Goal: Answer question/provide support

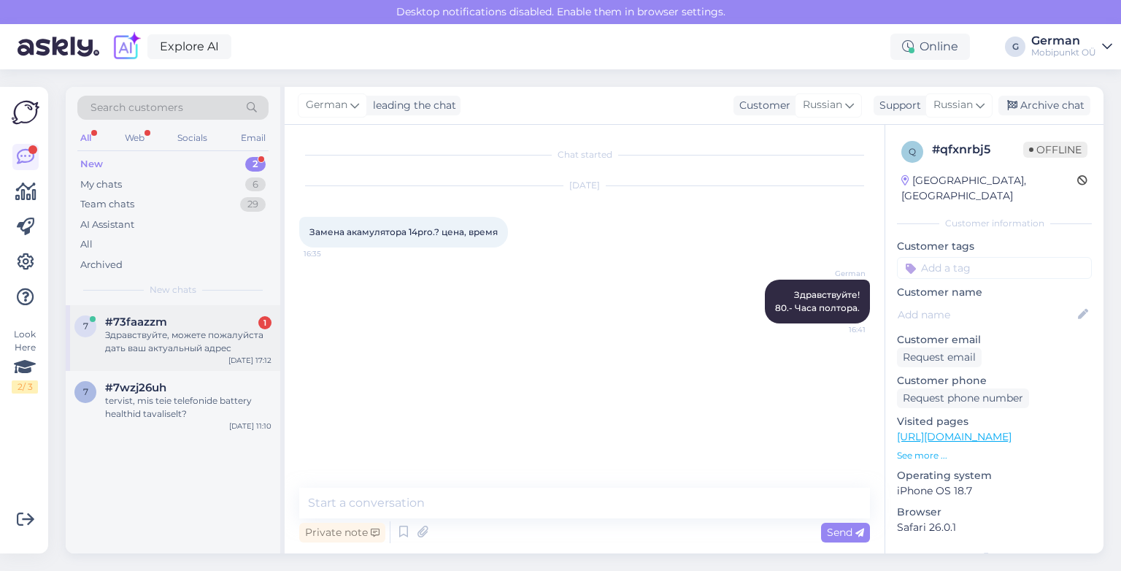
click at [127, 320] on span "#73faazzm" at bounding box center [136, 321] width 62 height 13
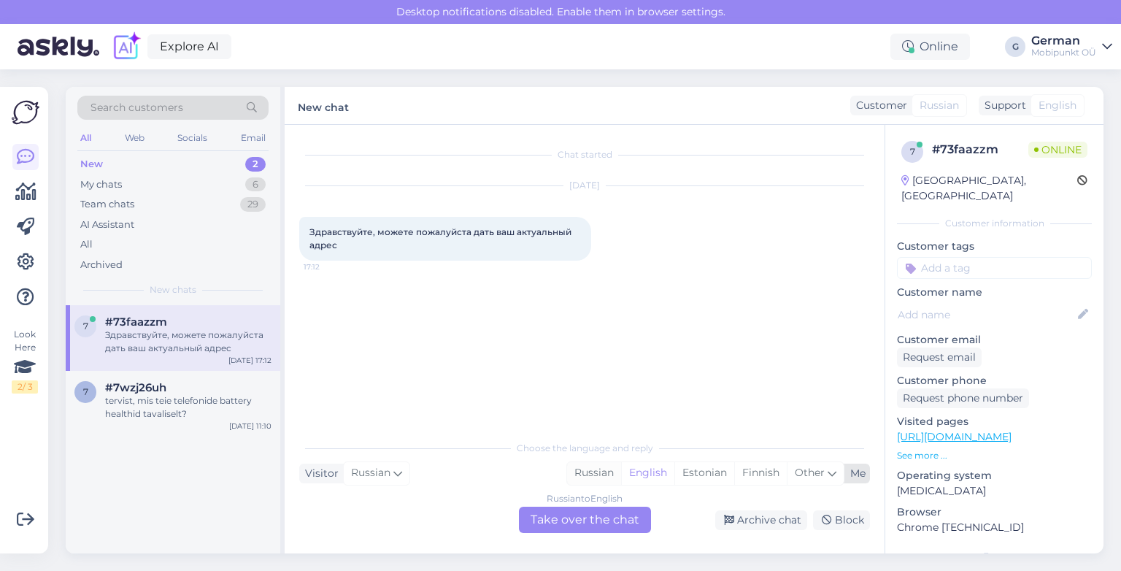
click at [593, 471] on div "Russian" at bounding box center [594, 473] width 54 height 22
click at [586, 497] on div "Russian to Russian" at bounding box center [585, 498] width 78 height 13
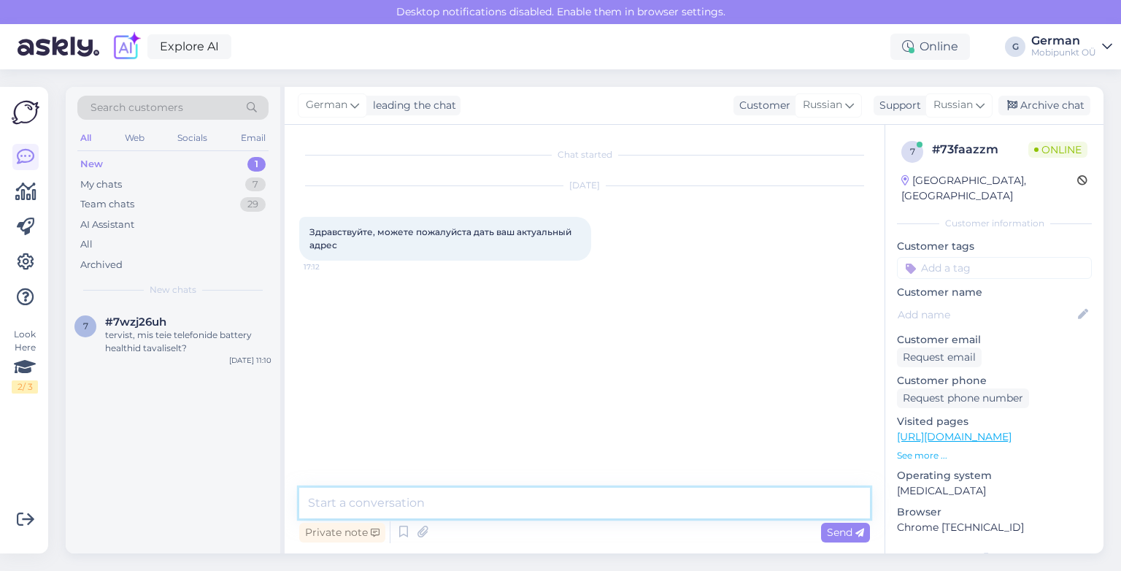
click at [539, 507] on textarea at bounding box center [584, 502] width 571 height 31
type textarea "P"
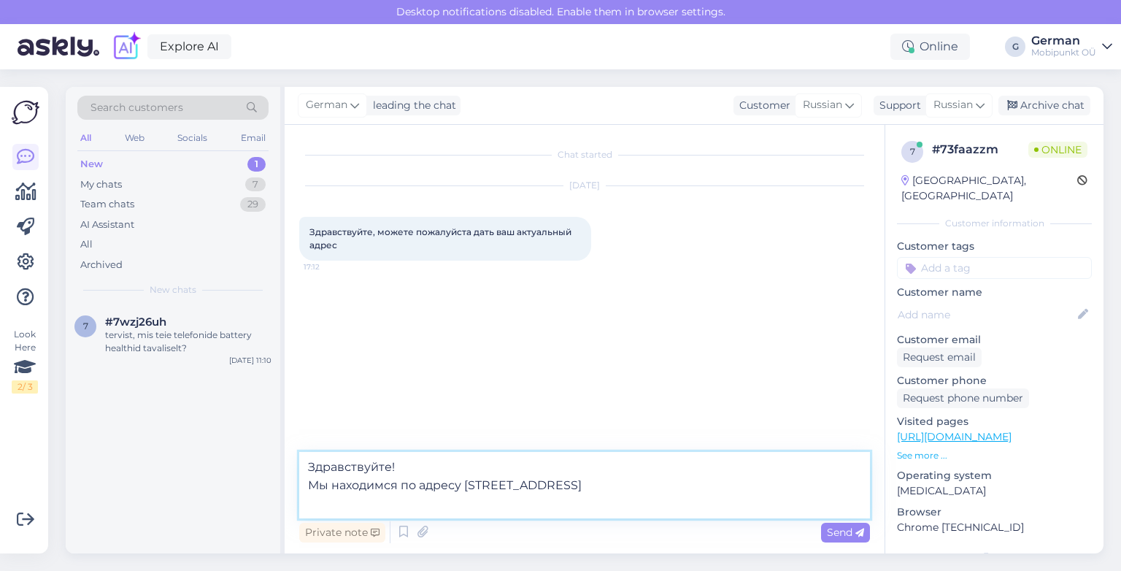
click at [576, 465] on textarea "Здравствуйте! Мы находимся по адресу [STREET_ADDRESS]" at bounding box center [584, 485] width 571 height 66
click at [567, 487] on textarea "Здравствуйте! Мы находимся по адресу [STREET_ADDRESS]" at bounding box center [584, 485] width 571 height 66
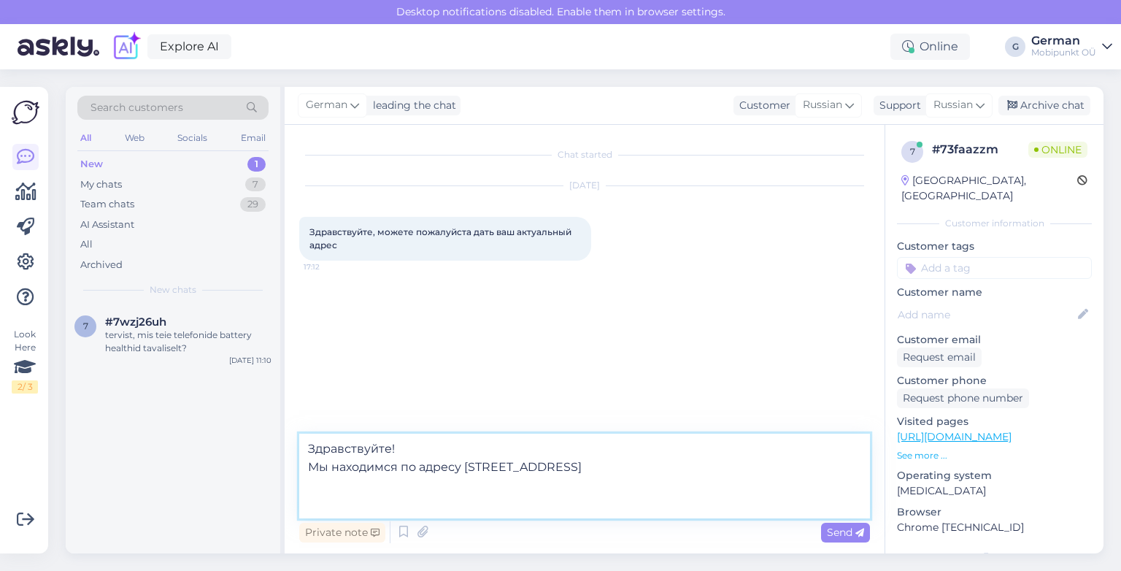
click at [346, 484] on textarea "Здравствуйте! Мы находимся по адресу [STREET_ADDRESS]" at bounding box center [584, 475] width 571 height 85
paste textarea "[URL][DOMAIN_NAME]"
type textarea "Здравствуйте! Мы находимся по адресу [STREET_ADDRESS] [URL][DOMAIN_NAME]"
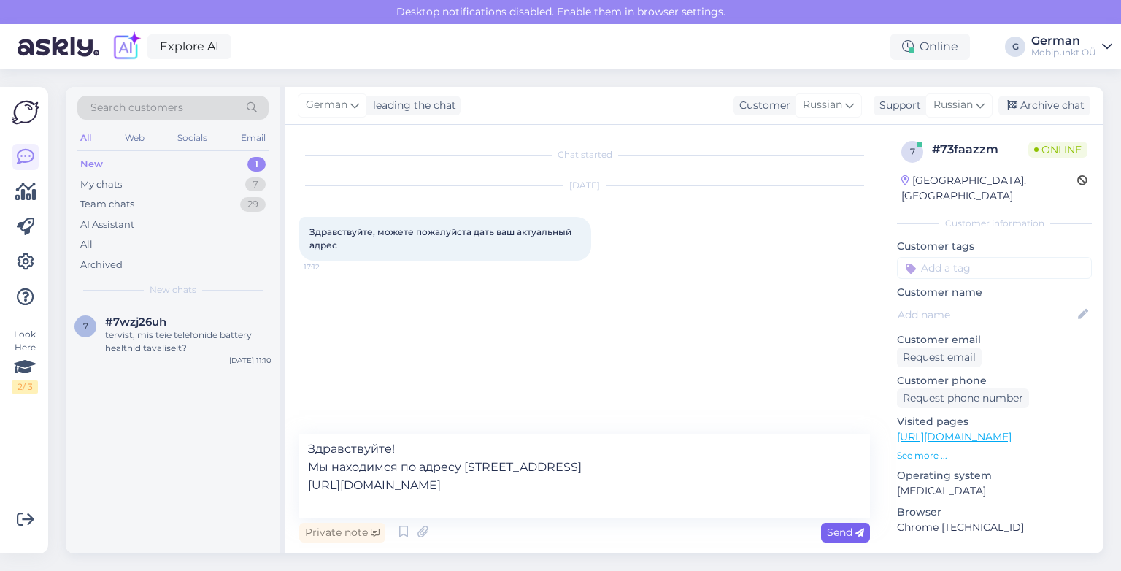
click at [835, 538] on div "Send" at bounding box center [845, 532] width 49 height 20
